Goal: Transaction & Acquisition: Obtain resource

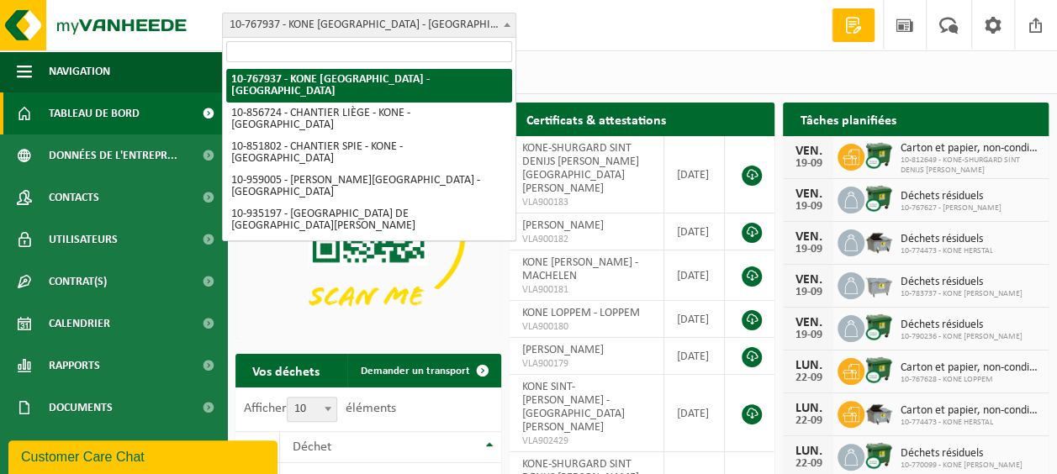
click at [509, 35] on span "10-767937 - KONE [GEOGRAPHIC_DATA] - [GEOGRAPHIC_DATA]" at bounding box center [369, 25] width 293 height 24
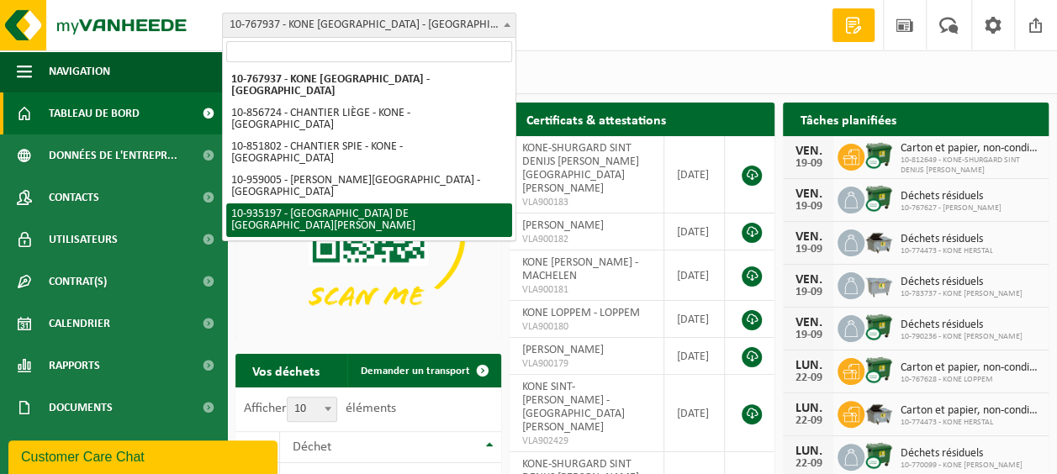
select select "136504"
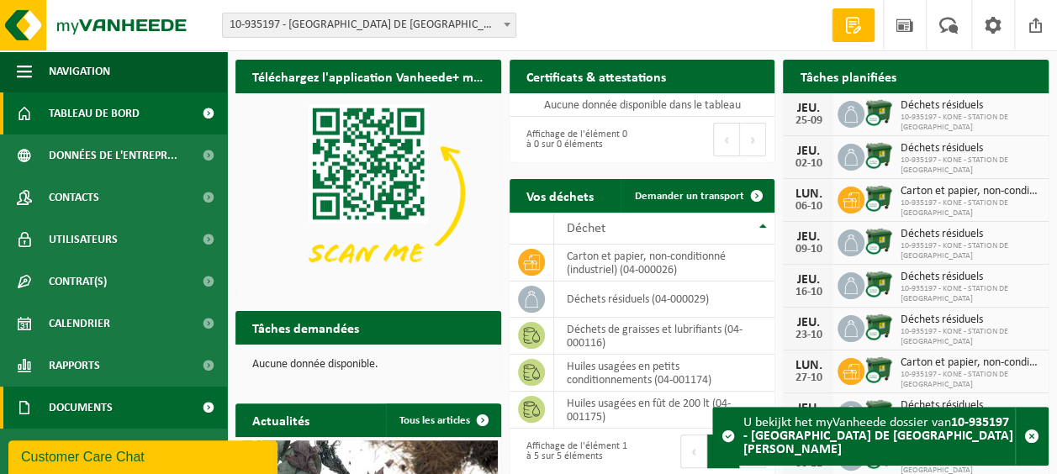
click at [79, 411] on span "Documents" at bounding box center [81, 408] width 64 height 42
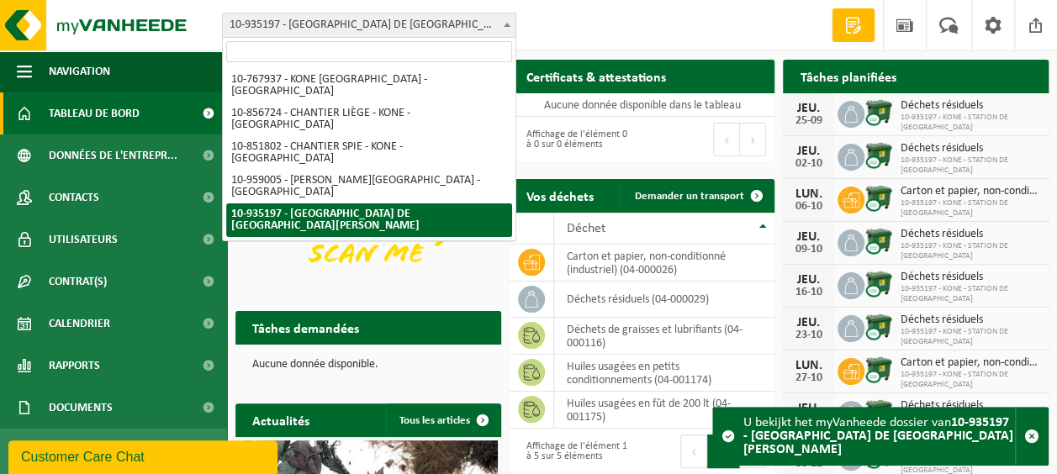
click at [515, 27] on span at bounding box center [507, 24] width 17 height 22
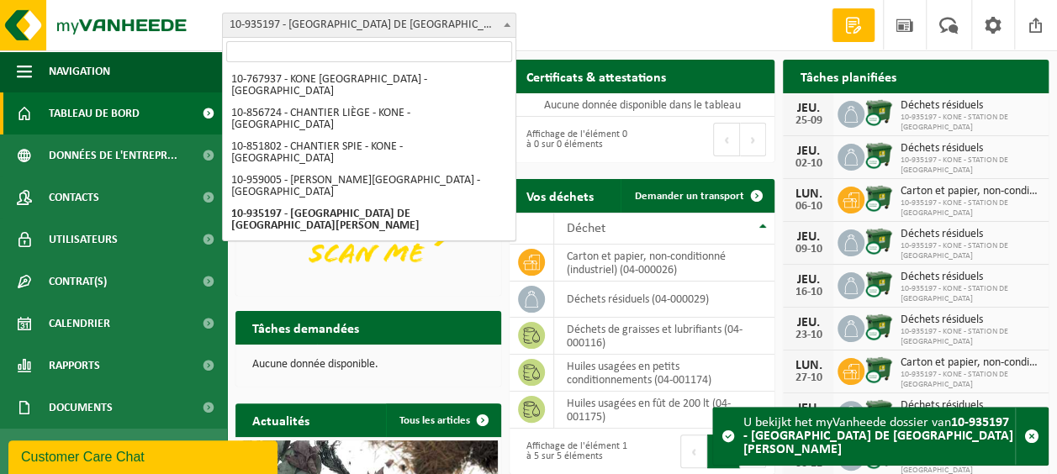
scroll to position [84, 0]
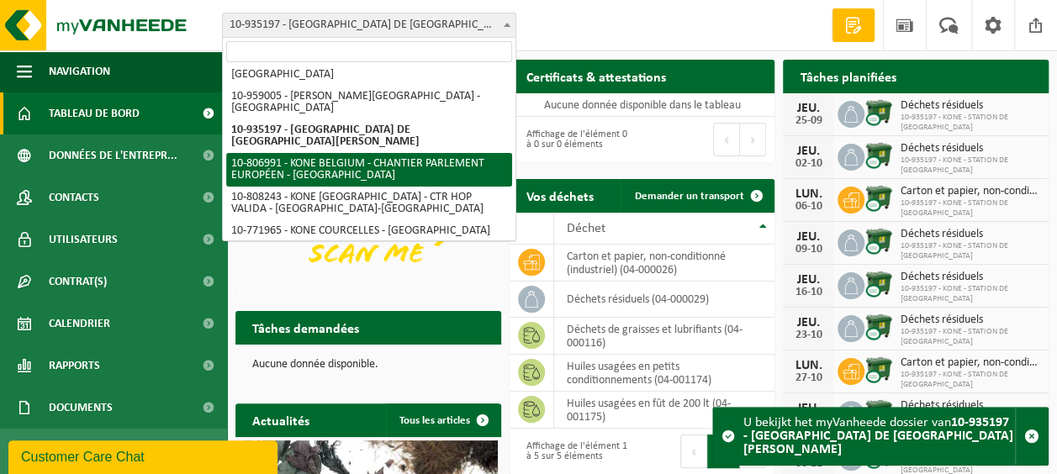
select select "35119"
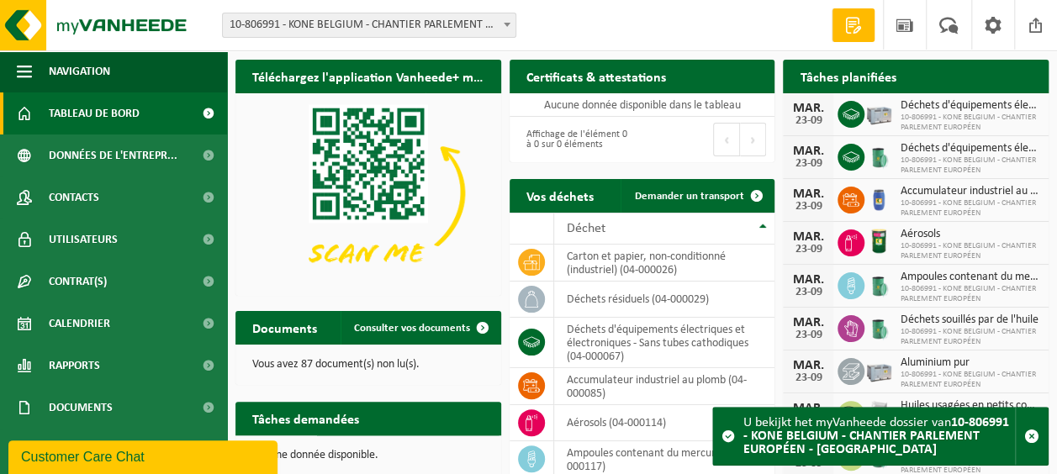
click at [506, 29] on span at bounding box center [507, 24] width 17 height 22
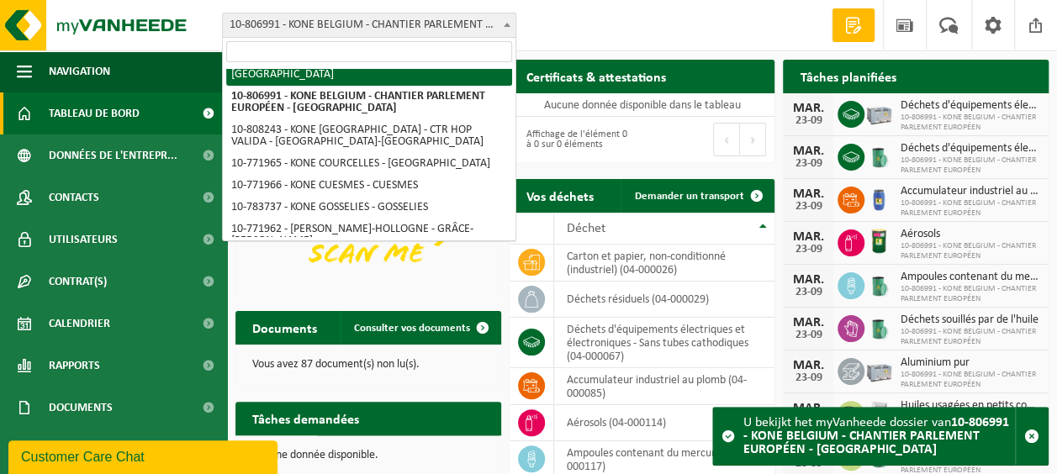
scroll to position [168, 0]
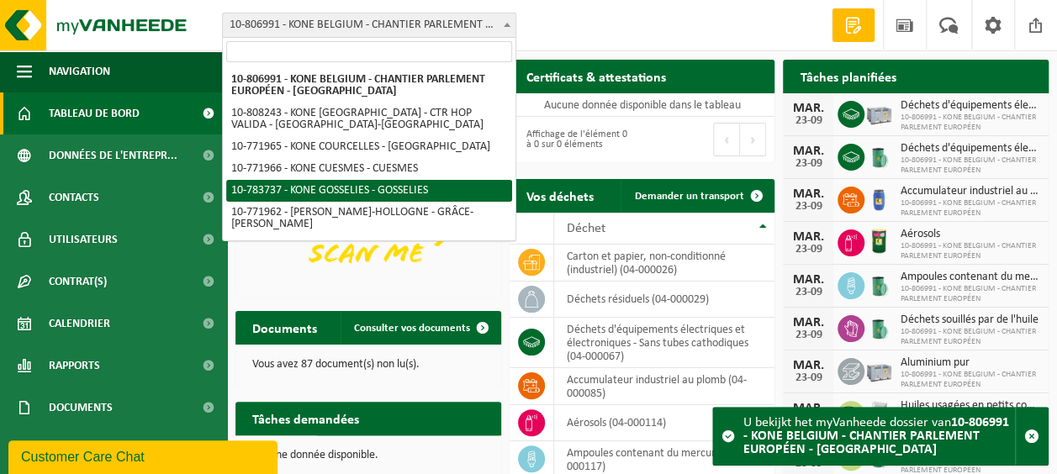
select select "27607"
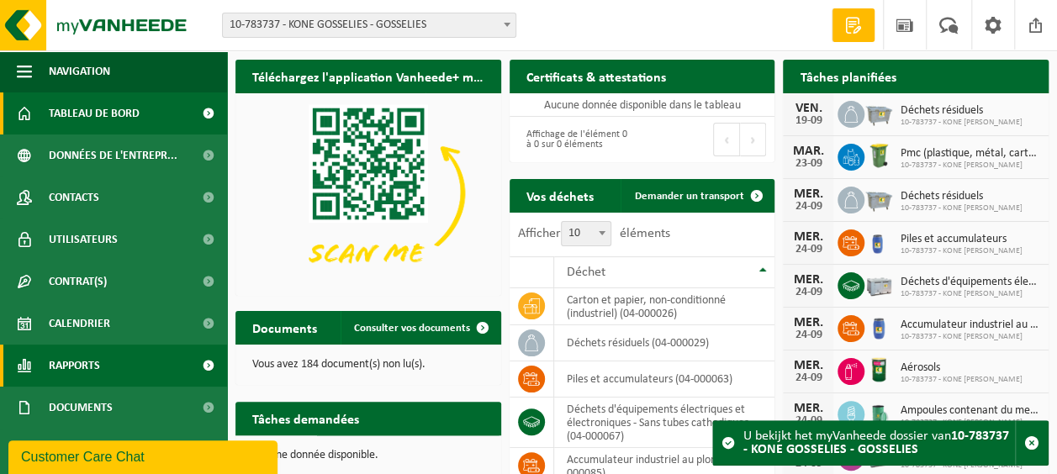
scroll to position [81, 0]
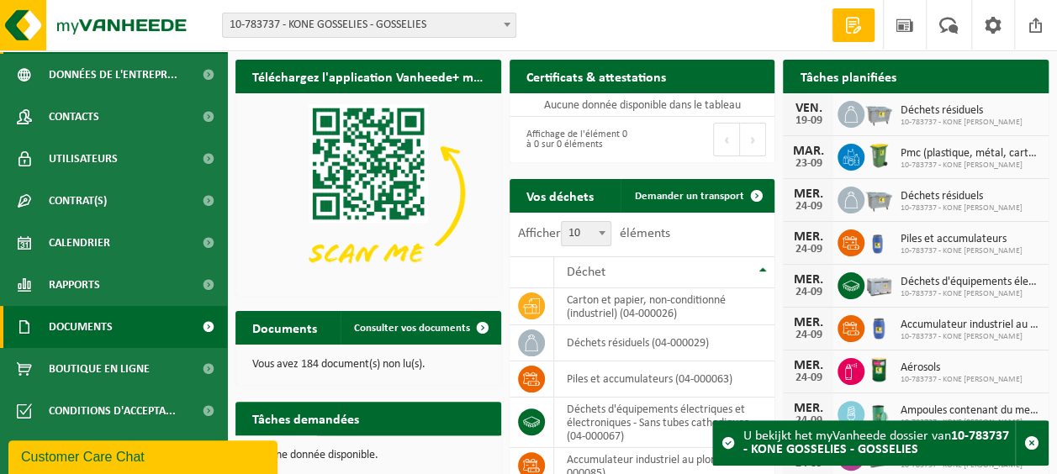
click at [190, 325] on span at bounding box center [208, 327] width 38 height 42
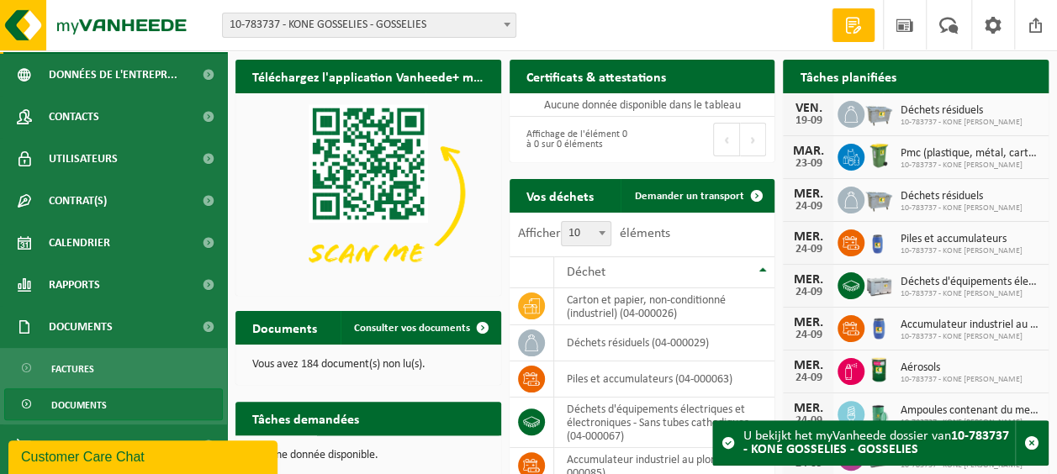
click at [92, 398] on span "Documents" at bounding box center [79, 405] width 56 height 32
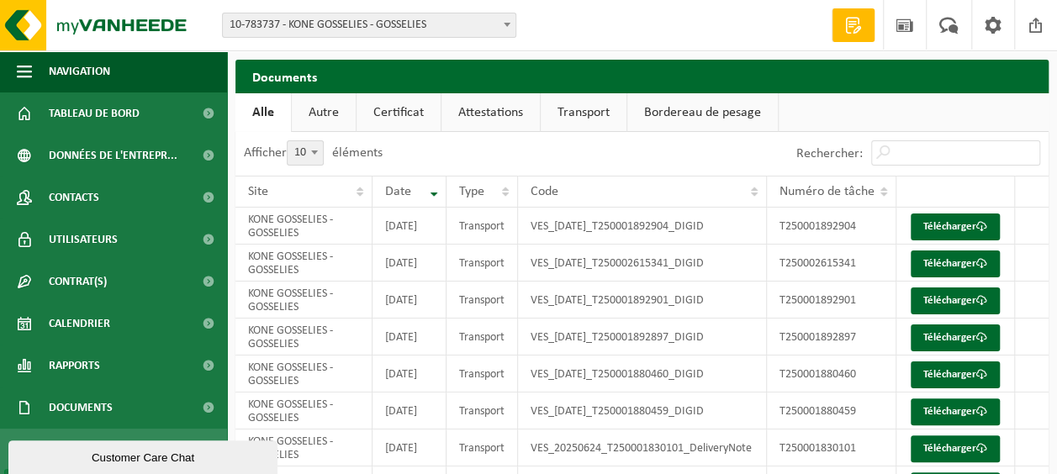
click at [416, 117] on link "Certificat" at bounding box center [399, 112] width 84 height 39
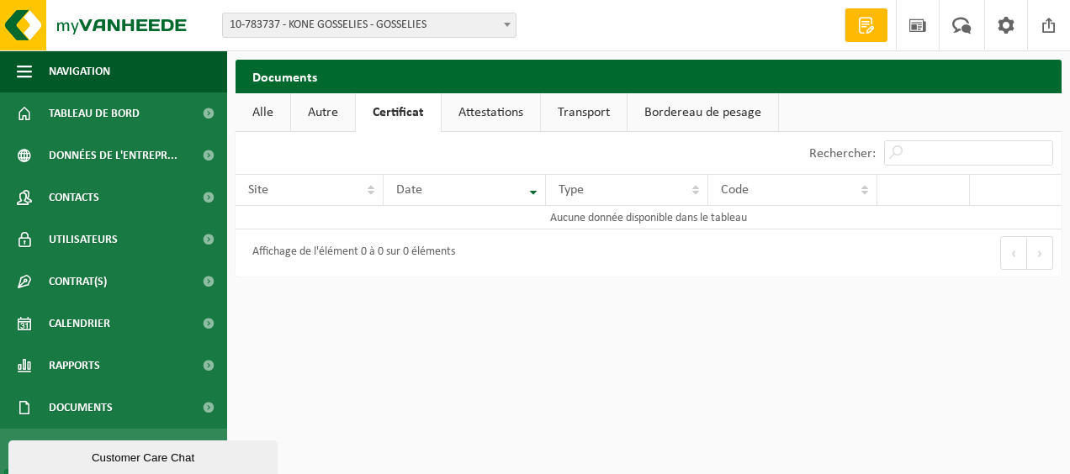
click at [489, 118] on link "Attestations" at bounding box center [491, 112] width 98 height 39
click at [595, 120] on link "Transport" at bounding box center [587, 112] width 86 height 39
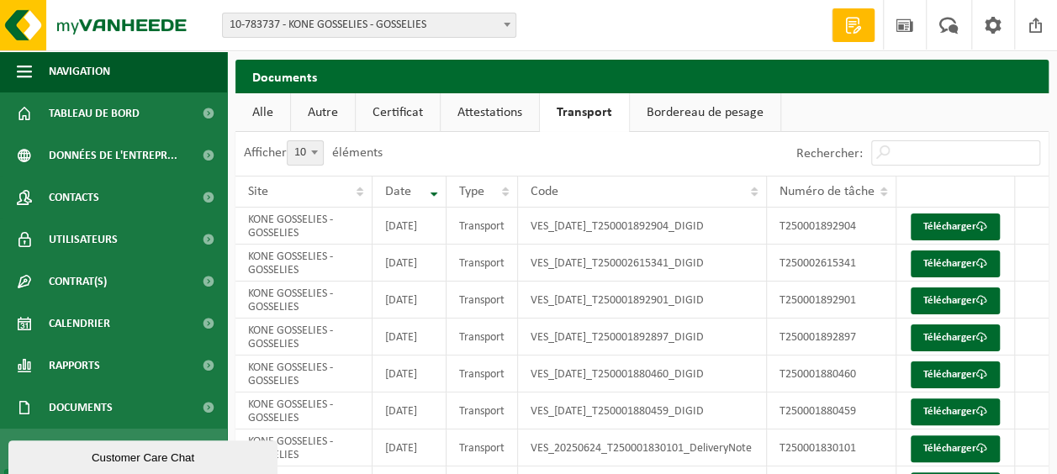
click at [405, 123] on link "Certificat" at bounding box center [398, 112] width 84 height 39
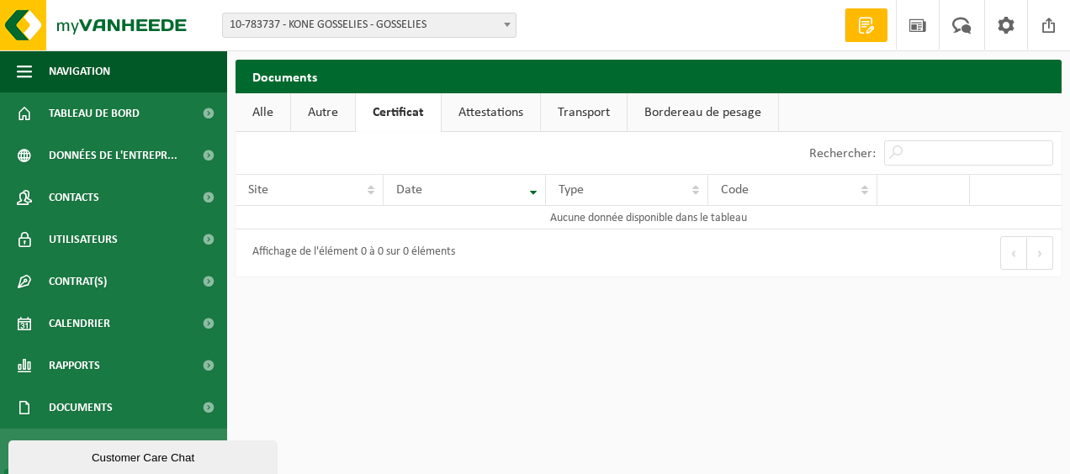
click at [461, 119] on link "Attestations" at bounding box center [491, 112] width 98 height 39
click at [412, 119] on link "Certificat" at bounding box center [398, 112] width 84 height 39
click at [469, 112] on link "Attestations" at bounding box center [491, 112] width 98 height 39
click at [508, 29] on span at bounding box center [507, 24] width 17 height 22
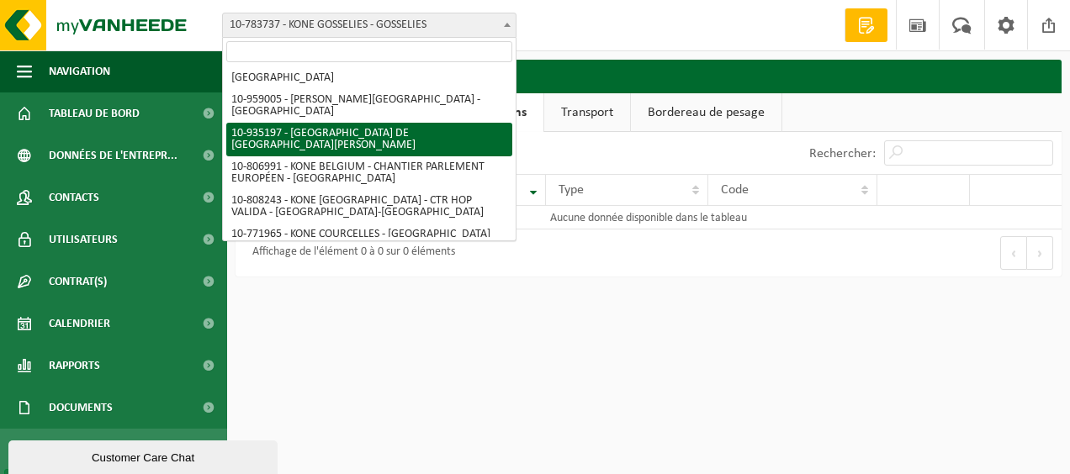
scroll to position [168, 0]
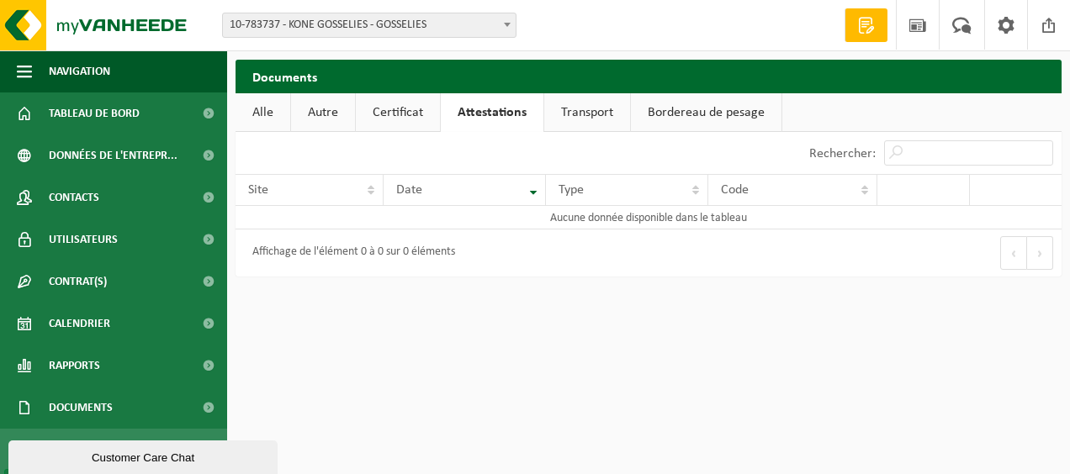
click at [505, 23] on b at bounding box center [507, 25] width 7 height 4
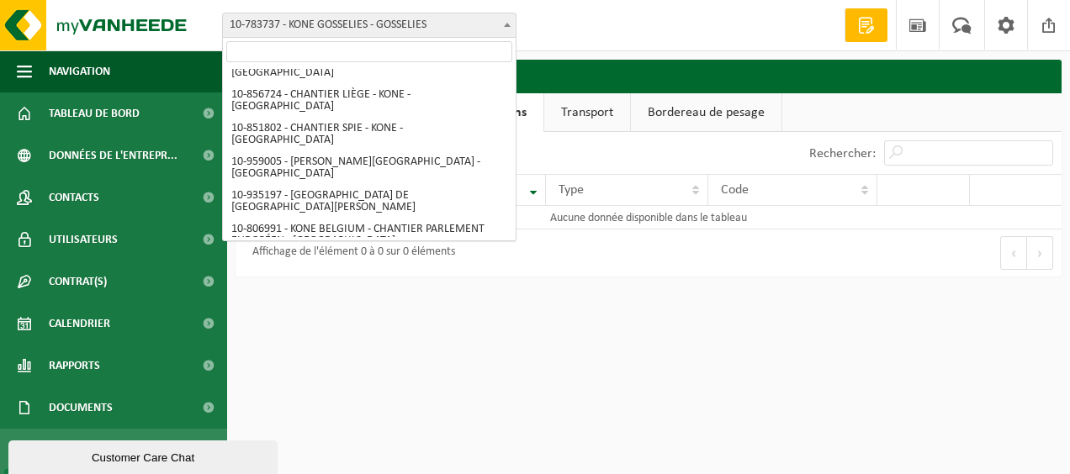
scroll to position [0, 0]
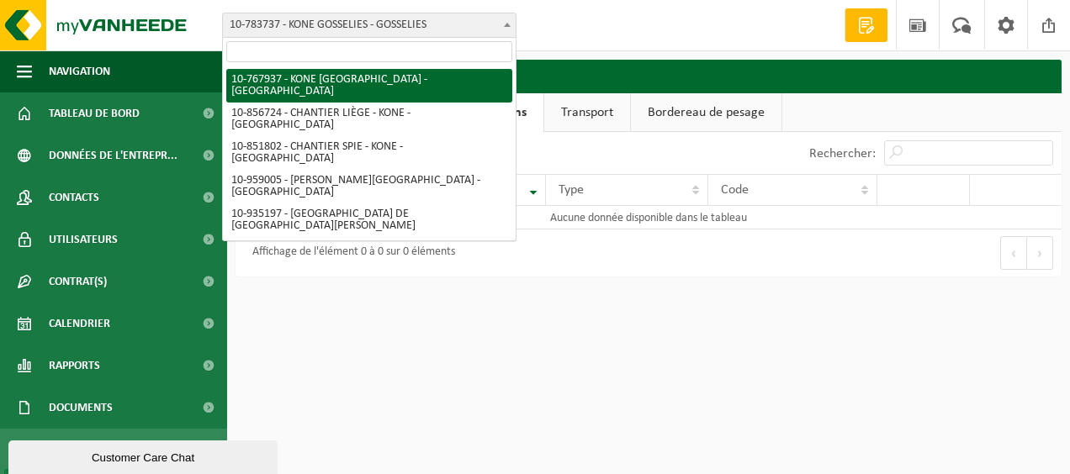
select select "14687"
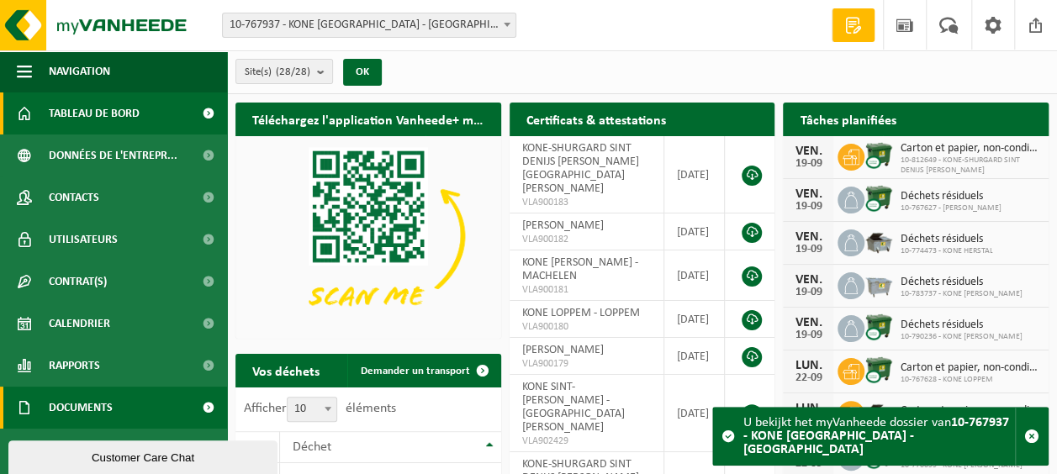
click at [87, 402] on span "Documents" at bounding box center [81, 408] width 64 height 42
click at [189, 407] on span at bounding box center [208, 408] width 38 height 42
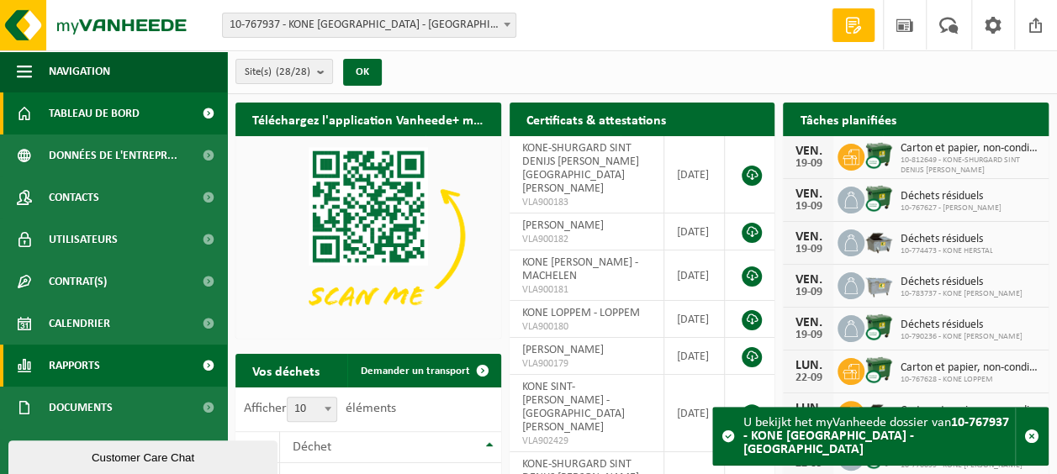
scroll to position [81, 0]
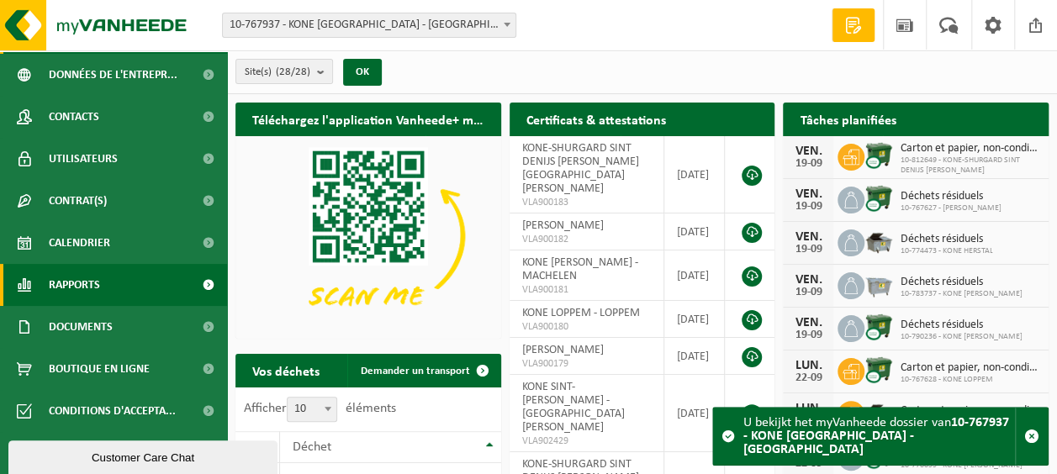
click at [195, 287] on span at bounding box center [208, 285] width 38 height 42
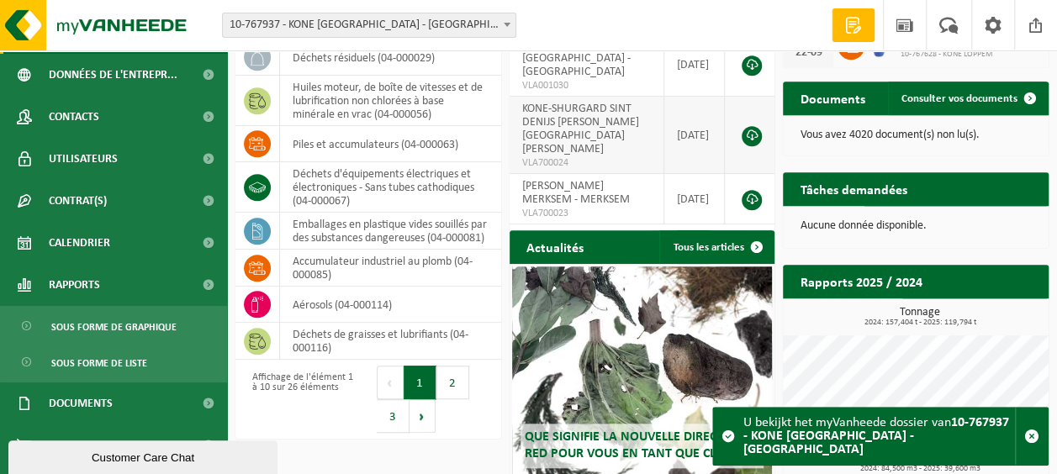
scroll to position [505, 0]
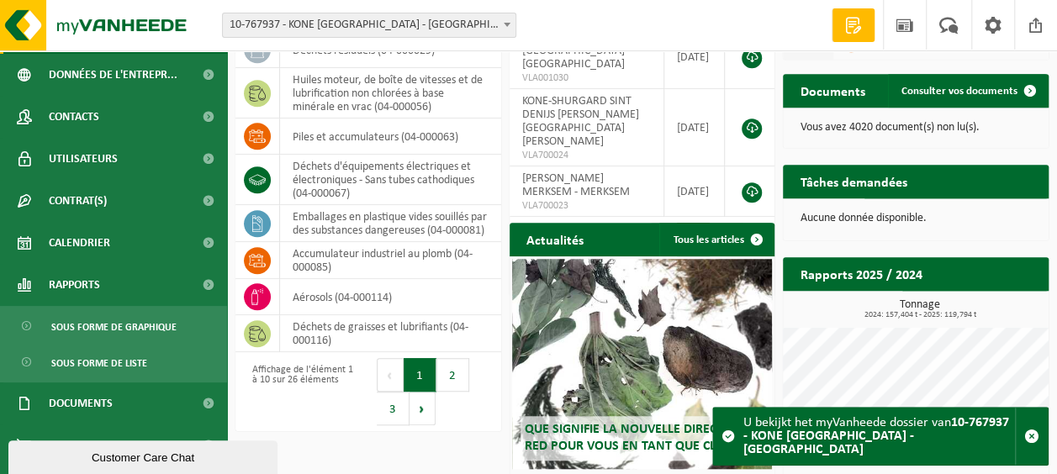
click at [725, 223] on button "2" at bounding box center [726, 240] width 33 height 34
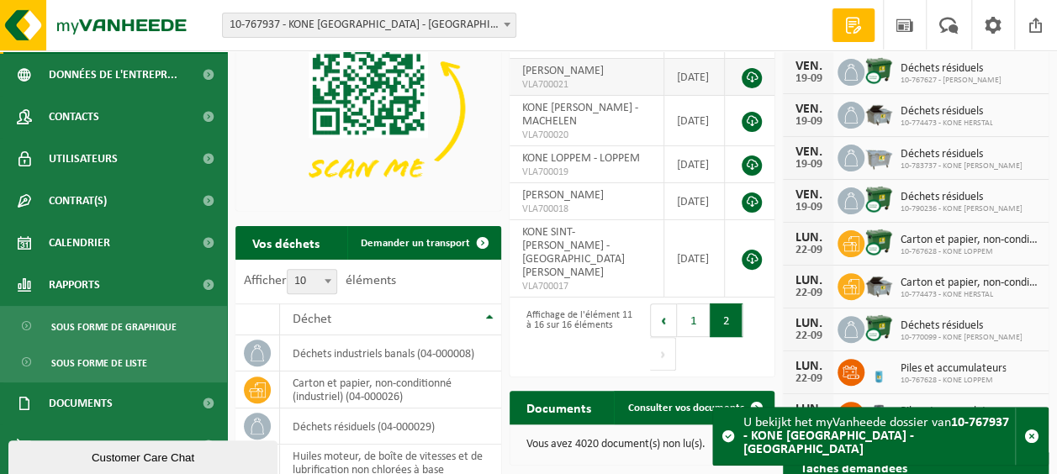
scroll to position [252, 0]
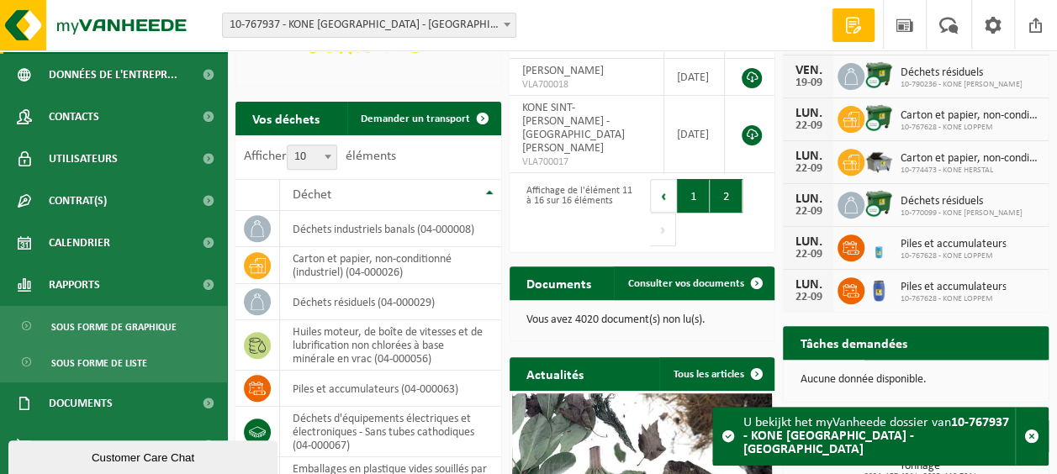
click at [685, 203] on button "1" at bounding box center [693, 196] width 33 height 34
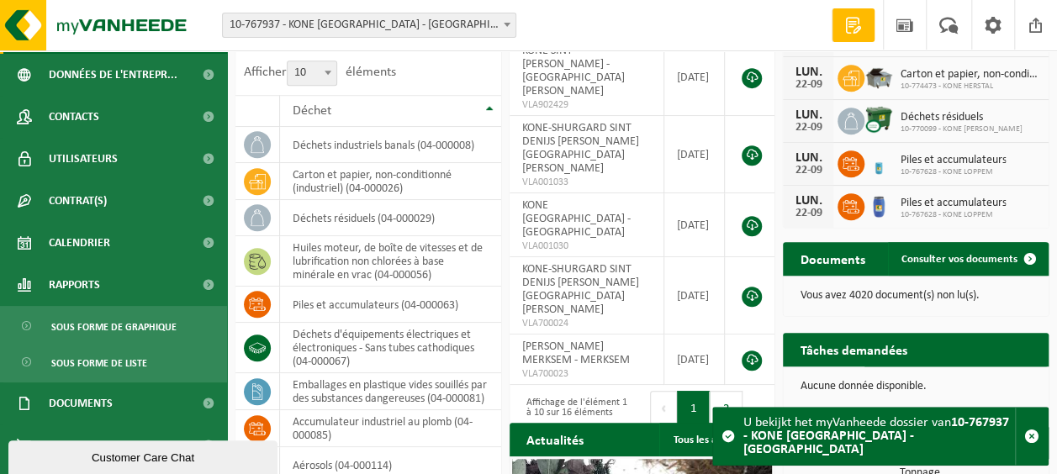
scroll to position [0, 0]
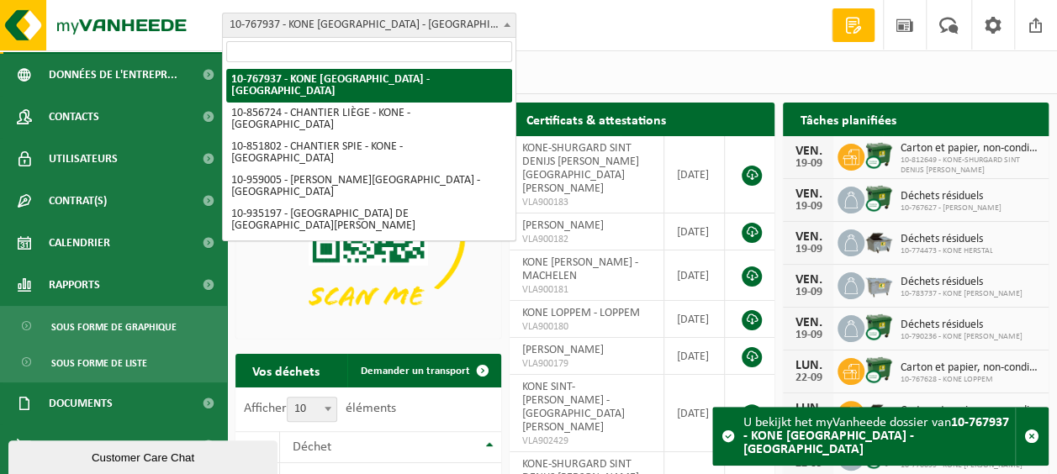
click at [506, 22] on span at bounding box center [507, 24] width 17 height 22
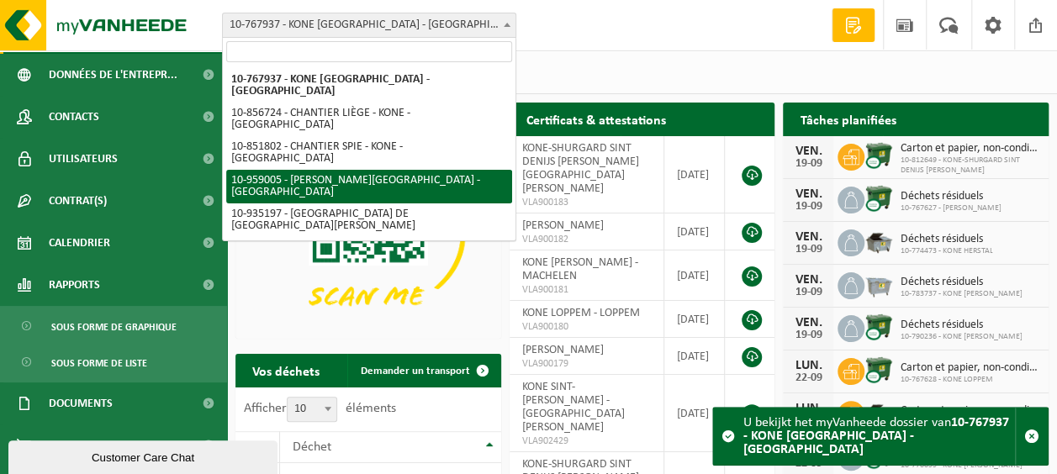
click at [628, 22] on div "Site: 10-767937 - KONE BELGIUM - BRUXELLES 10-856724 - CHANTIER LIÈGE - KONE - …" at bounding box center [528, 25] width 1057 height 51
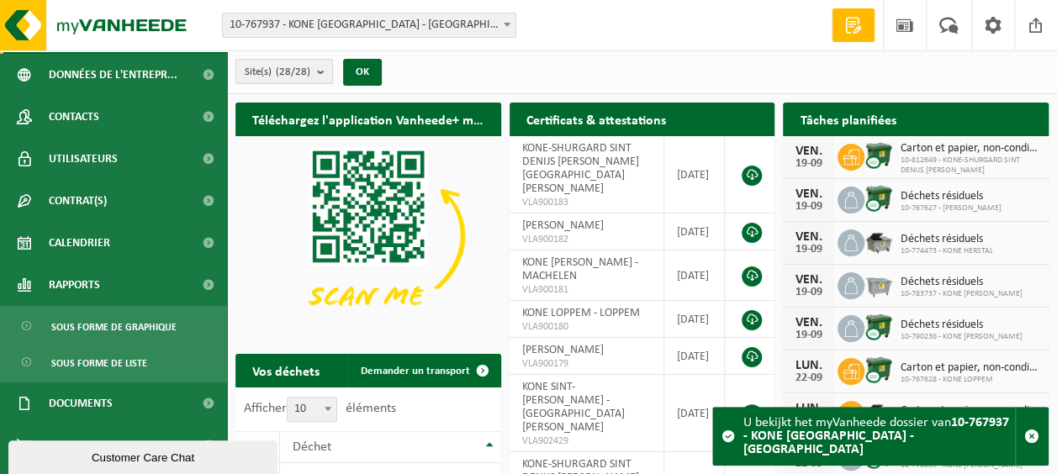
click at [330, 77] on b "submit" at bounding box center [324, 72] width 15 height 24
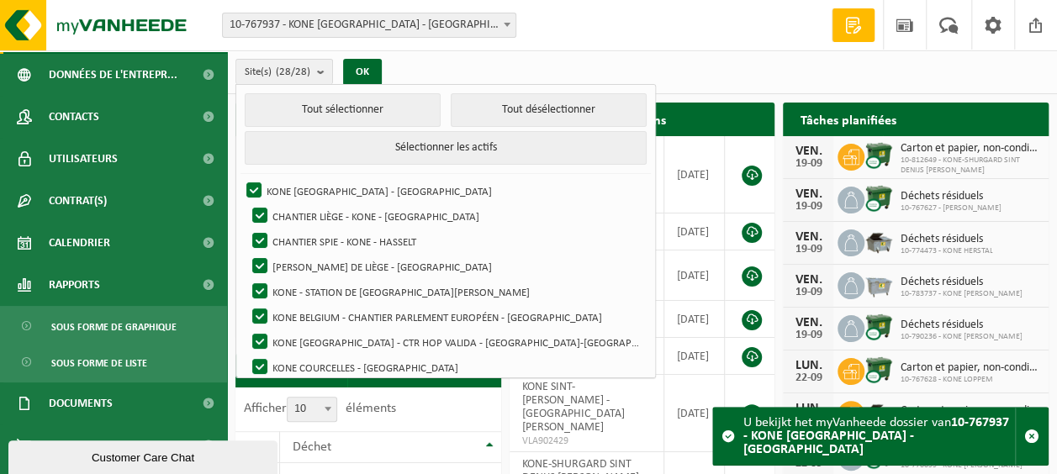
click at [670, 58] on div "Site(s) (28/28) Tout sélectionner Tout désélectionner Sélectionner les actifs K…" at bounding box center [642, 72] width 830 height 44
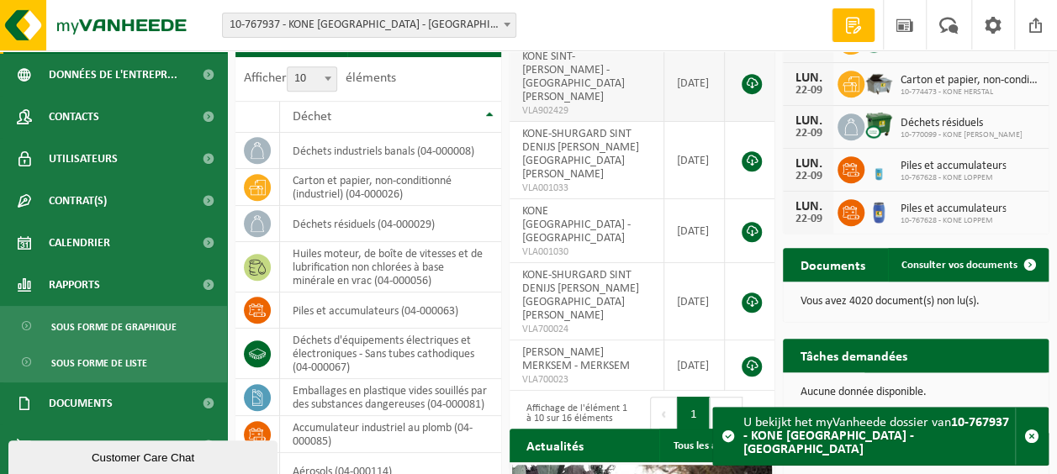
scroll to position [421, 0]
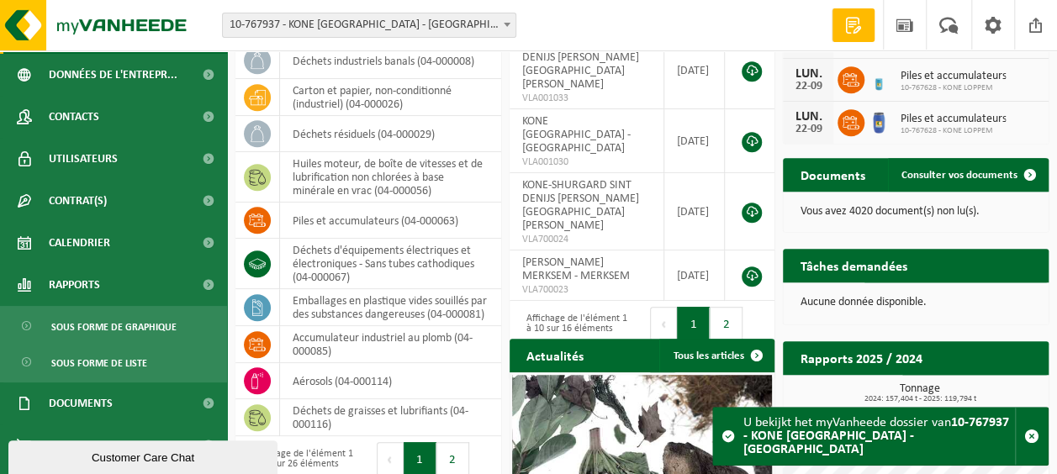
click at [663, 341] on button "Suivant" at bounding box center [663, 358] width 26 height 34
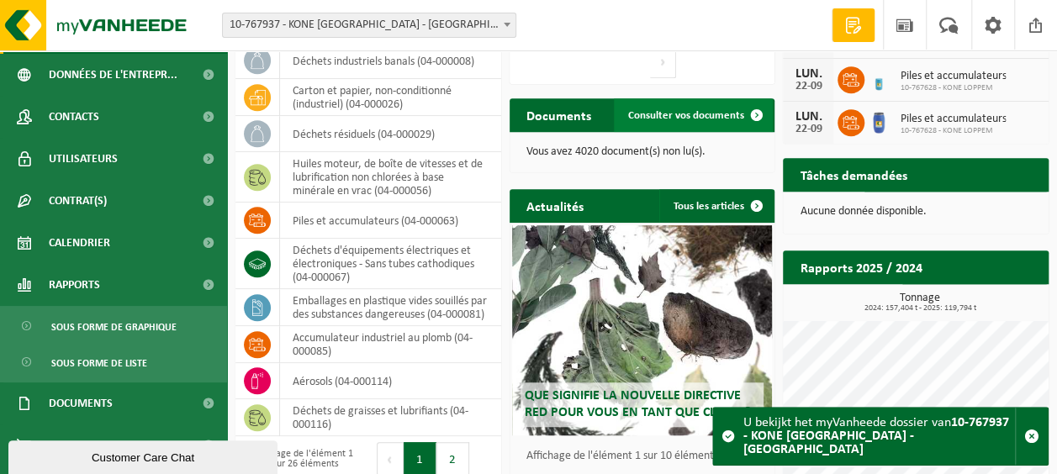
click at [675, 119] on span "Consulter vos documents" at bounding box center [686, 115] width 116 height 11
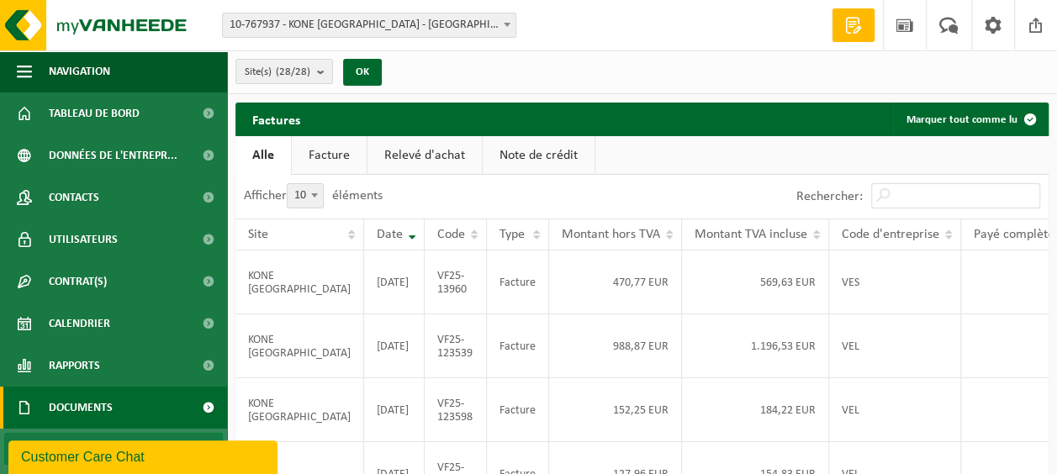
click at [74, 417] on span "Documents" at bounding box center [81, 408] width 64 height 42
click at [87, 410] on span "Documents" at bounding box center [81, 408] width 64 height 42
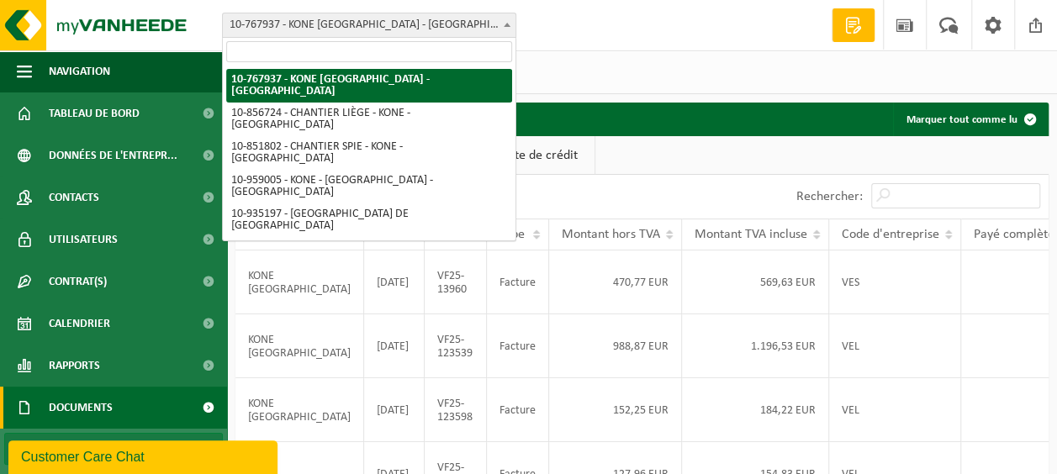
click at [514, 24] on span at bounding box center [507, 24] width 17 height 22
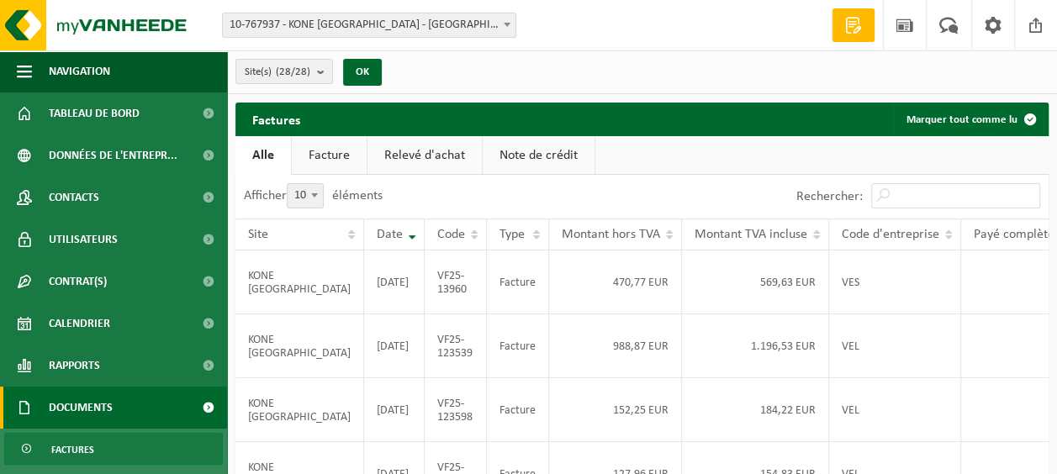
scroll to position [84, 0]
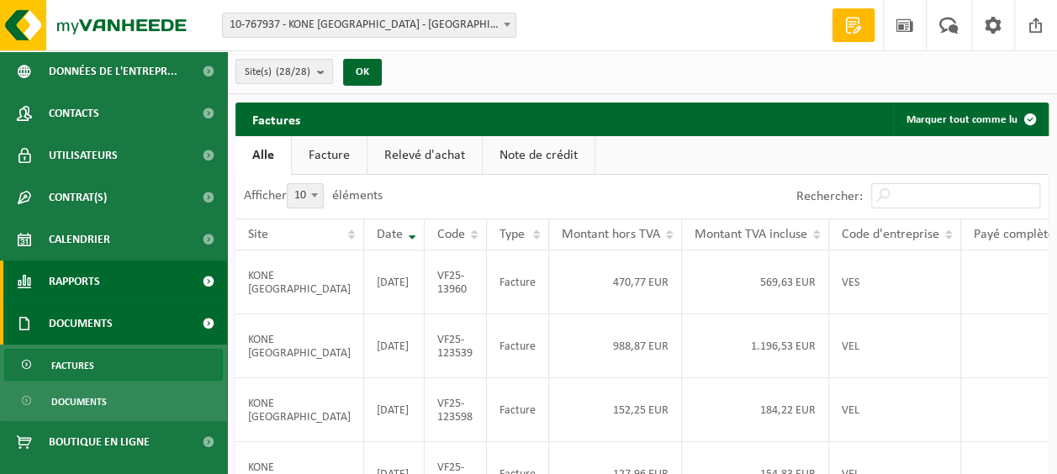
click at [172, 279] on link "Rapports" at bounding box center [113, 282] width 227 height 42
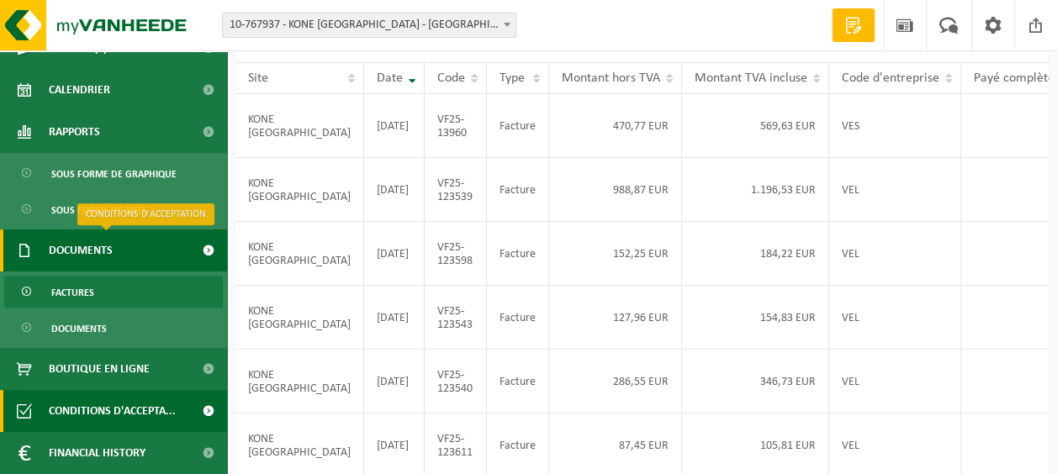
scroll to position [252, 0]
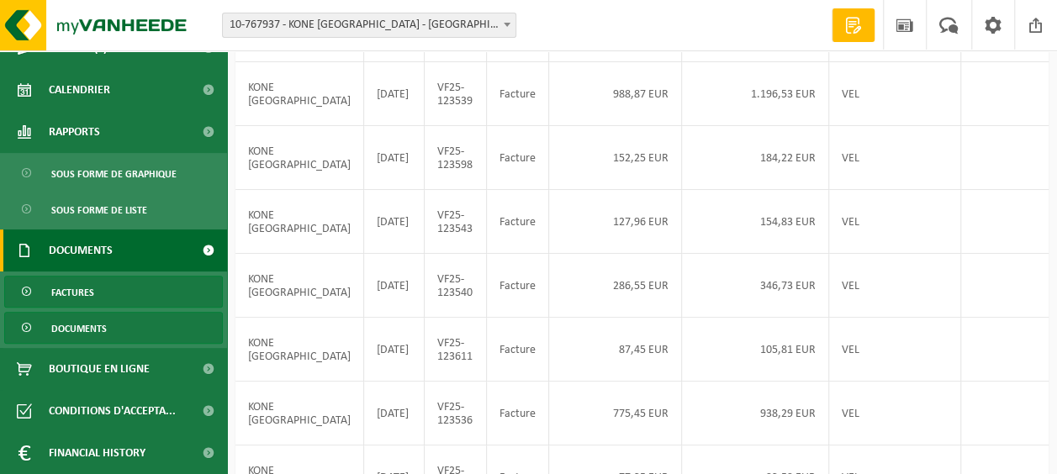
click at [82, 338] on span "Documents" at bounding box center [79, 329] width 56 height 32
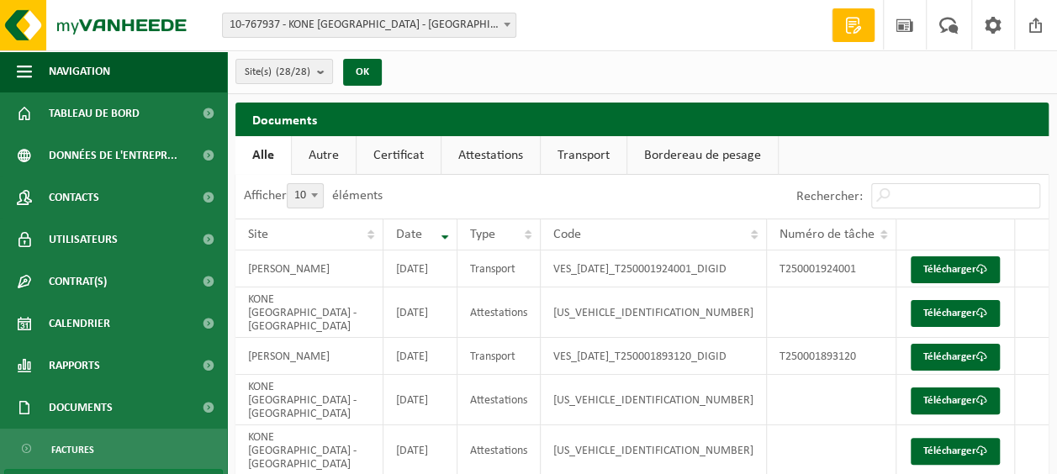
click at [469, 147] on link "Attestations" at bounding box center [491, 155] width 98 height 39
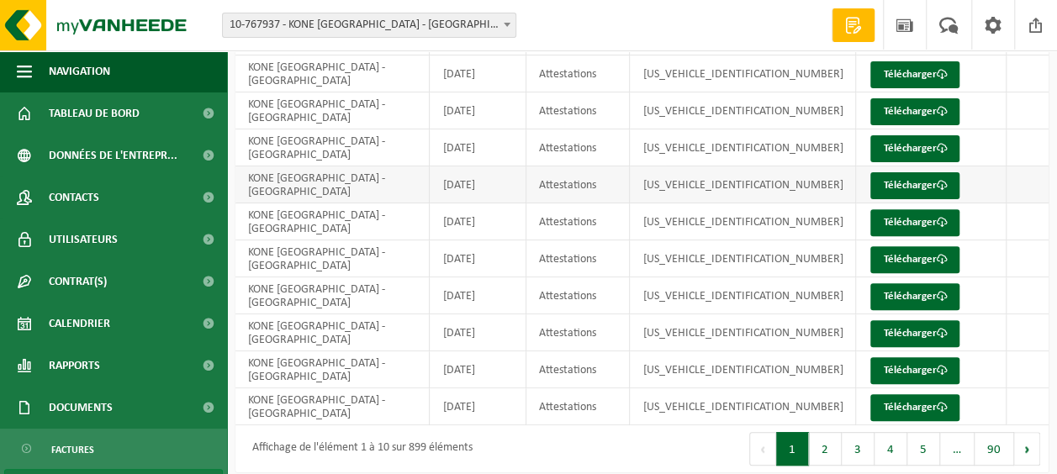
scroll to position [207, 0]
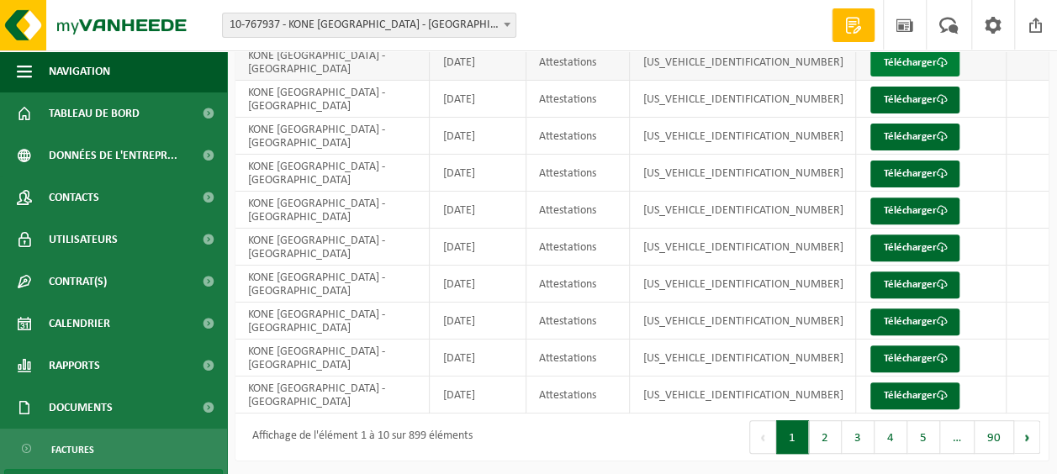
click at [890, 61] on link "Télécharger" at bounding box center [915, 63] width 89 height 27
click at [883, 98] on link "Télécharger" at bounding box center [915, 100] width 89 height 27
click at [887, 139] on link "Télécharger" at bounding box center [915, 137] width 89 height 27
click at [875, 172] on link "Télécharger" at bounding box center [915, 174] width 89 height 27
click at [888, 207] on link "Télécharger" at bounding box center [915, 211] width 89 height 27
